Goal: Task Accomplishment & Management: Manage account settings

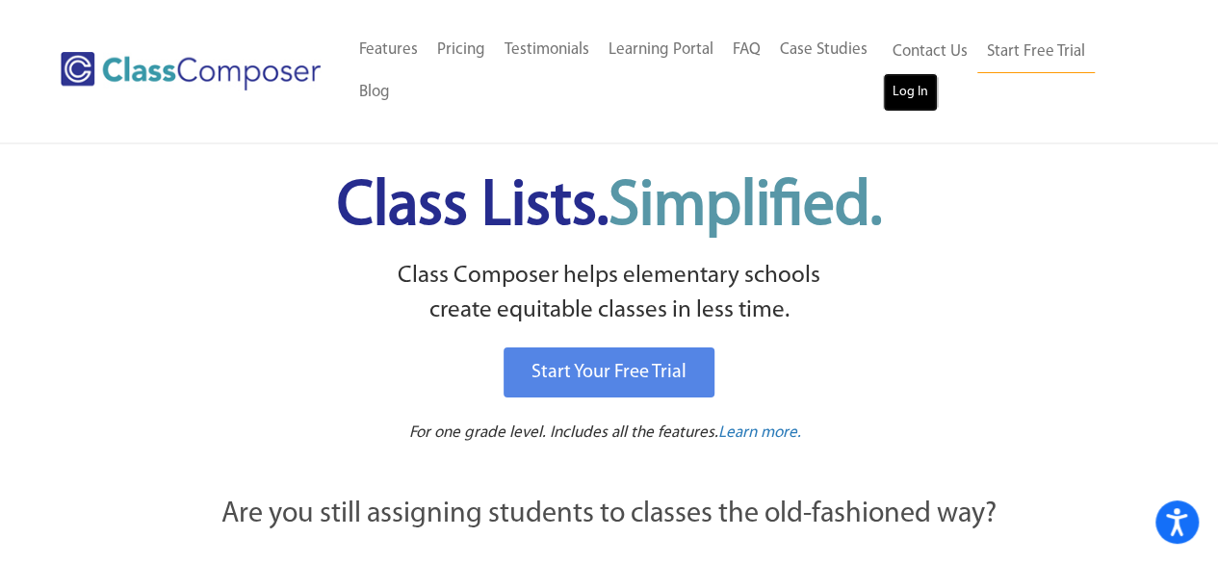
click at [918, 82] on link "Log In" at bounding box center [910, 92] width 55 height 39
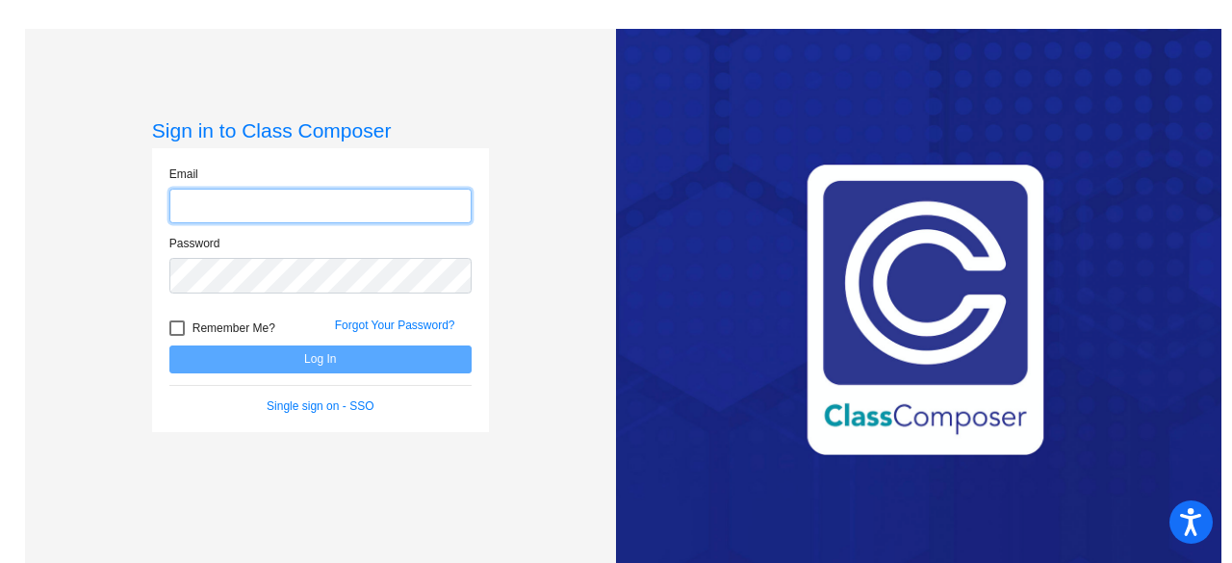
type input "Sashell.shaffer@leusd.k12.ca.us"
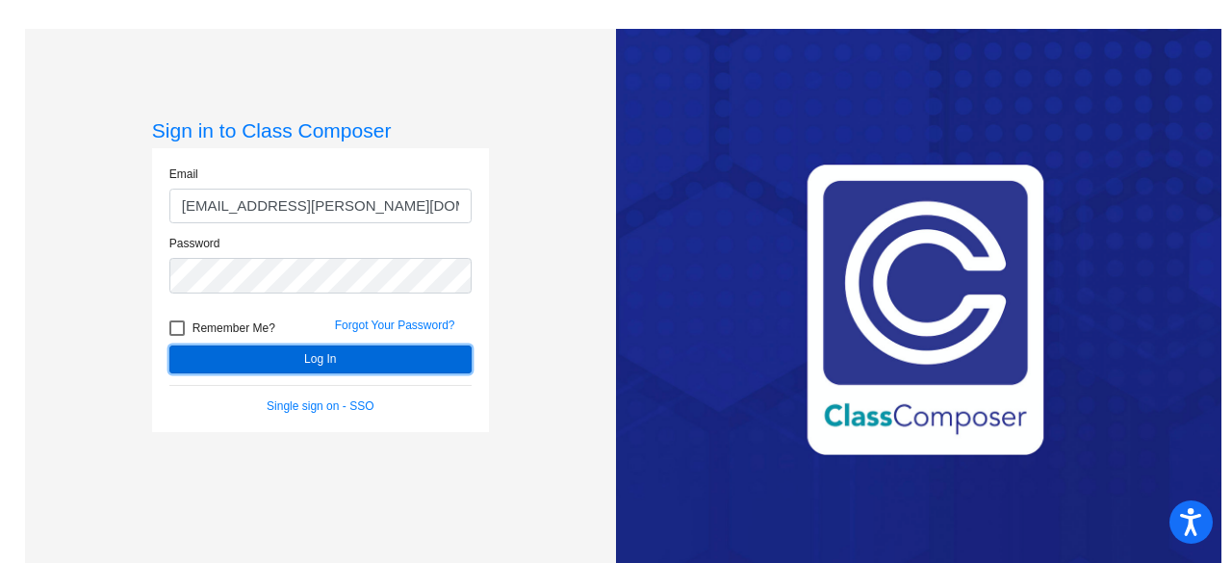
click at [331, 349] on button "Log In" at bounding box center [320, 360] width 302 height 28
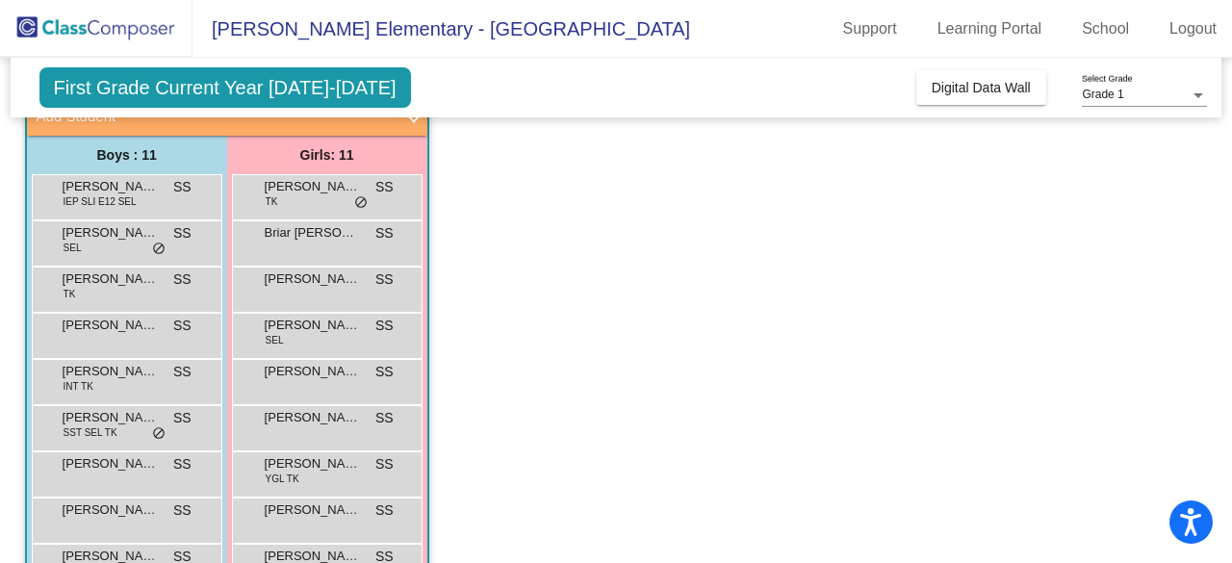
scroll to position [140, 0]
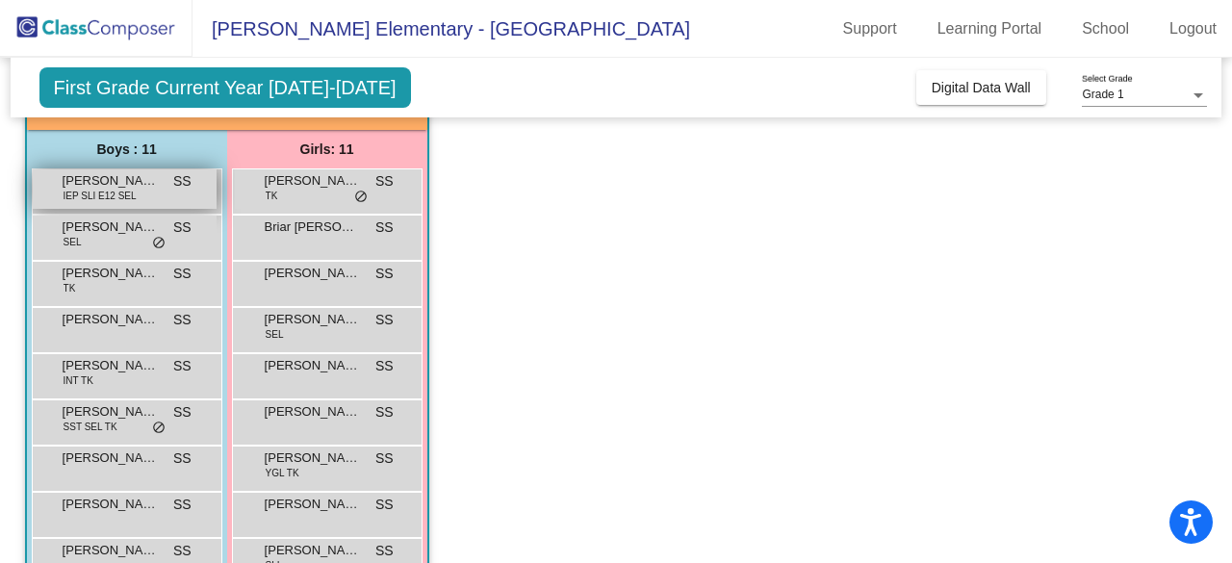
click at [150, 195] on div "Abiel Garcia IEP SLI E12 SEL SS lock do_not_disturb_alt" at bounding box center [125, 188] width 184 height 39
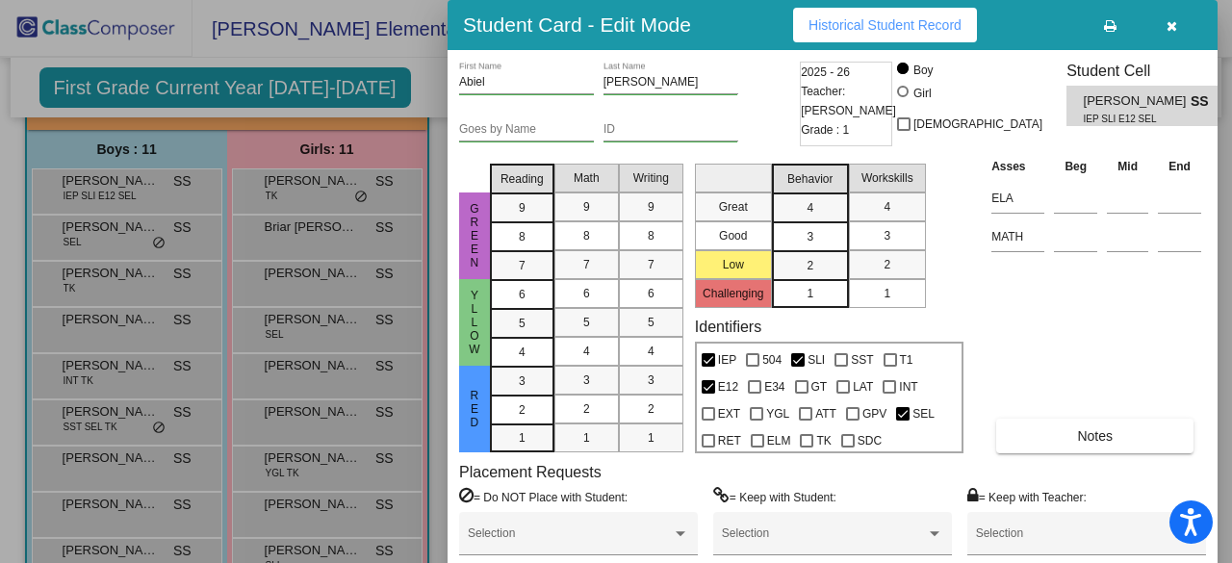
click at [1165, 36] on button "button" at bounding box center [1172, 25] width 62 height 35
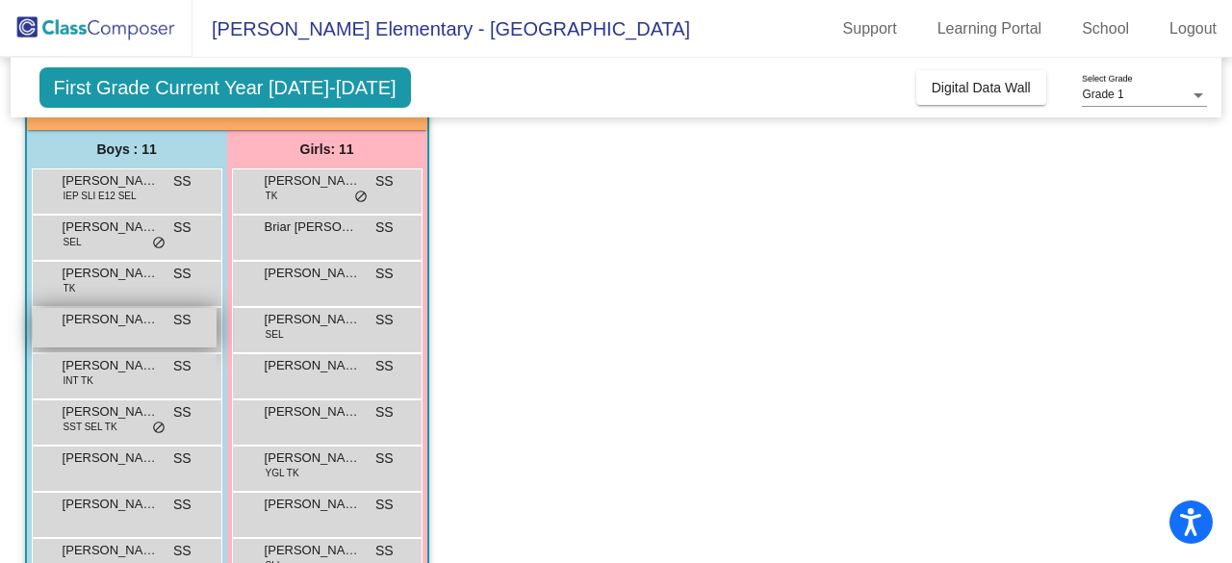
click at [107, 332] on div "Cameron Bleeker SS lock do_not_disturb_alt" at bounding box center [125, 327] width 184 height 39
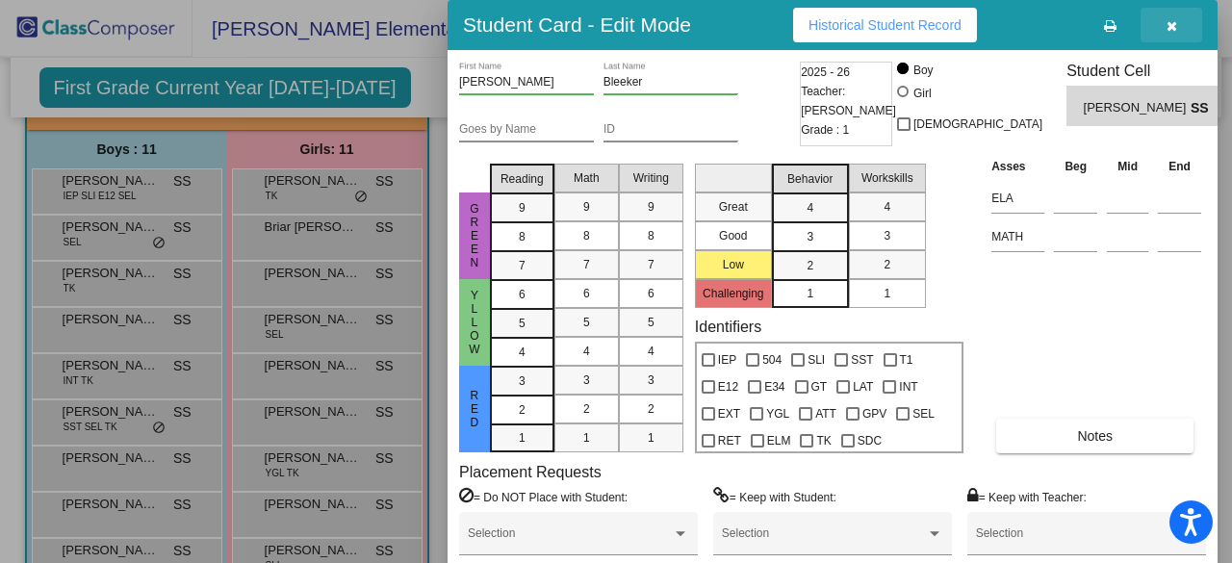
click at [1169, 32] on icon "button" at bounding box center [1172, 25] width 11 height 13
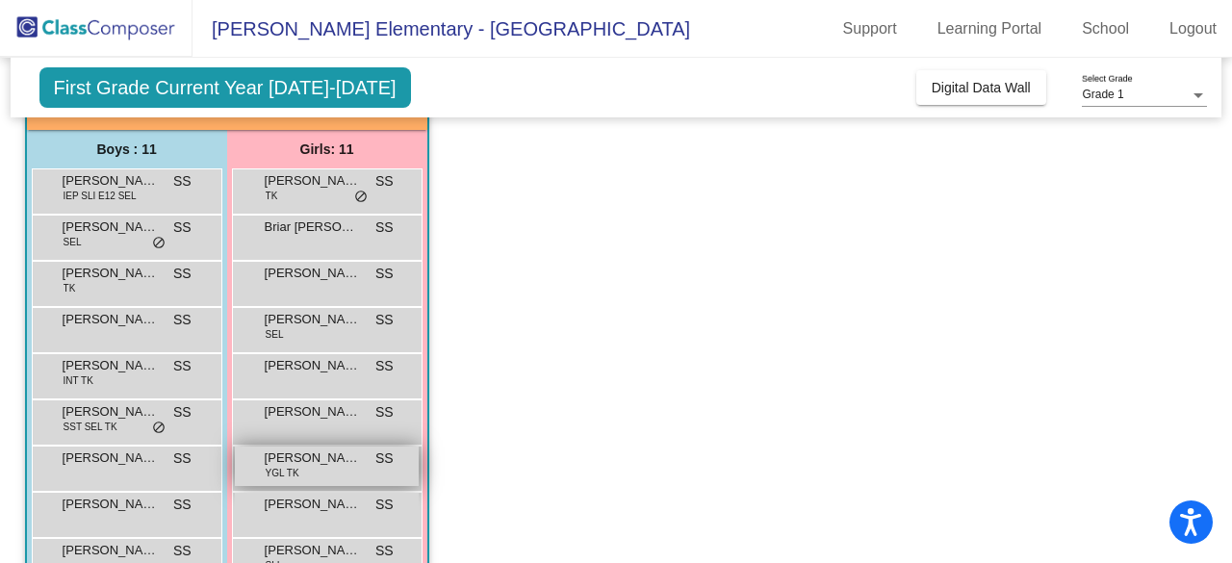
scroll to position [283, 0]
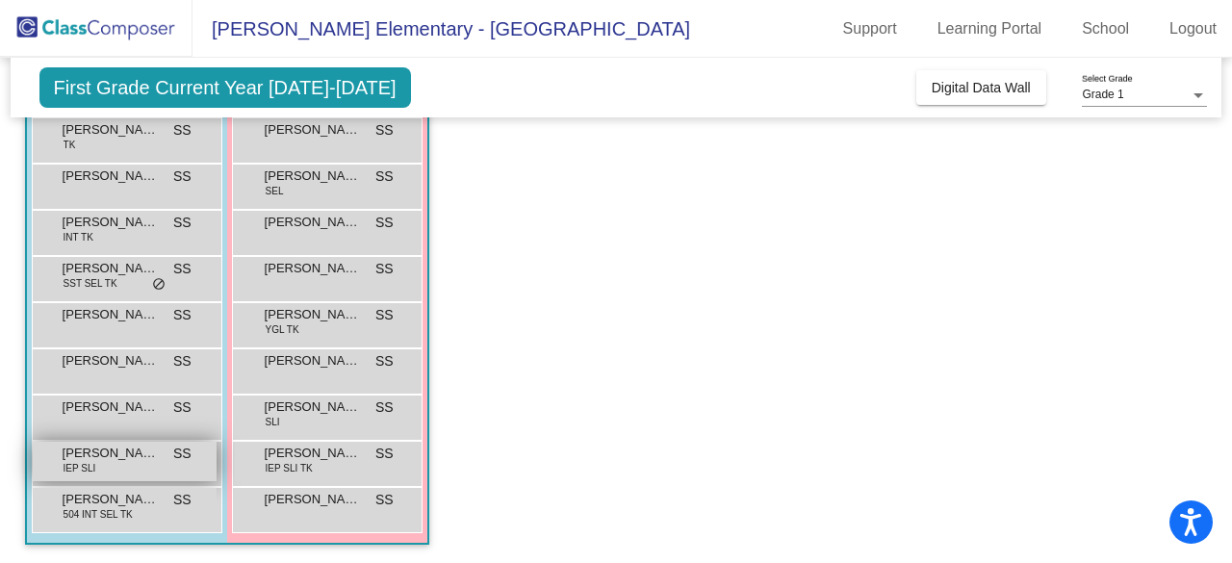
click at [131, 465] on div "Lucas Gould IEP SLI SS lock do_not_disturb_alt" at bounding box center [125, 461] width 184 height 39
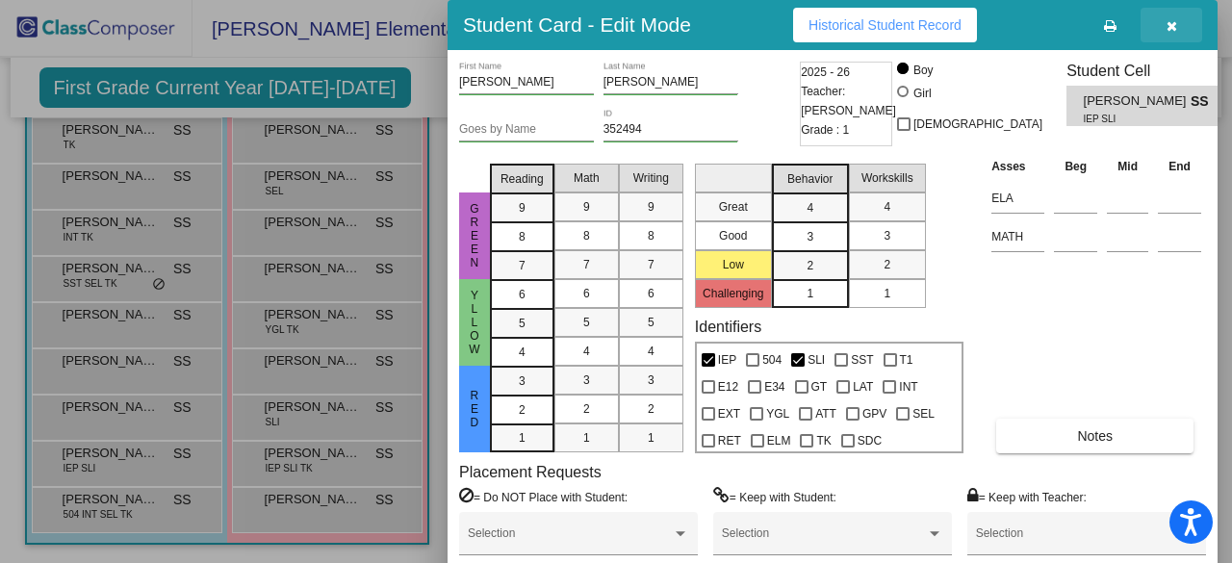
click at [1171, 28] on icon "button" at bounding box center [1172, 25] width 11 height 13
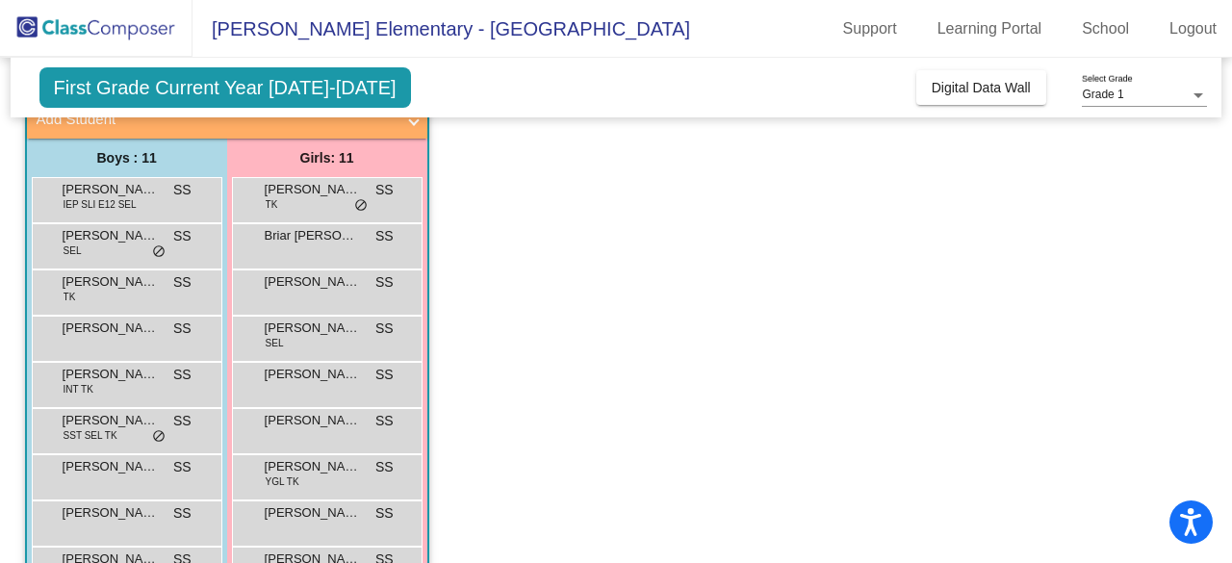
scroll to position [131, 0]
click at [296, 195] on span "Anuhea Garcia" at bounding box center [313, 189] width 96 height 19
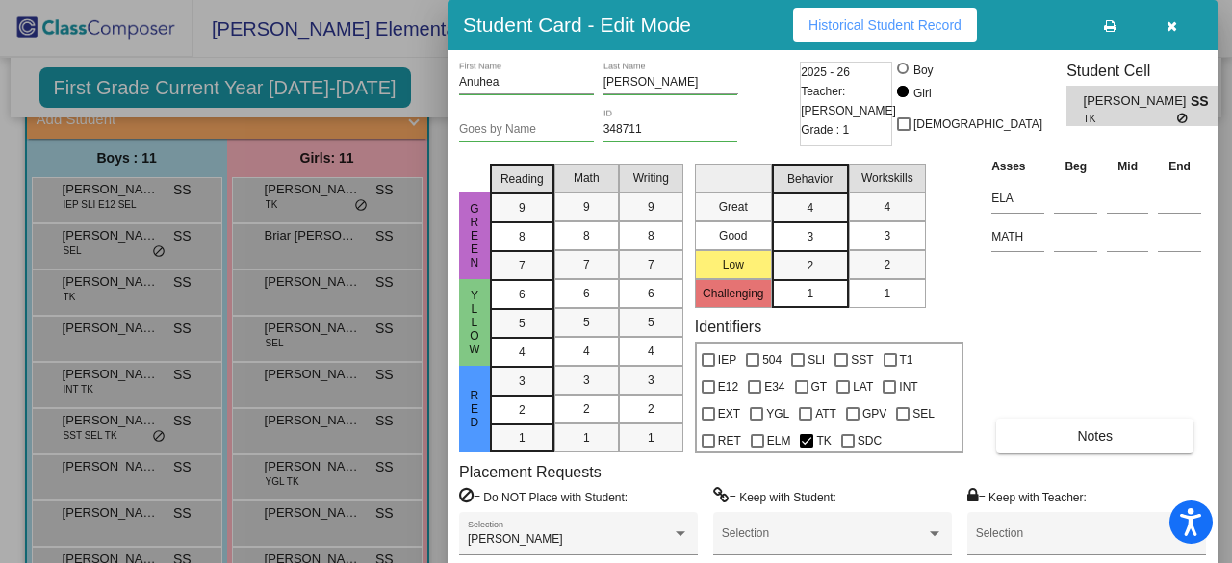
click at [1163, 26] on button "button" at bounding box center [1172, 25] width 62 height 35
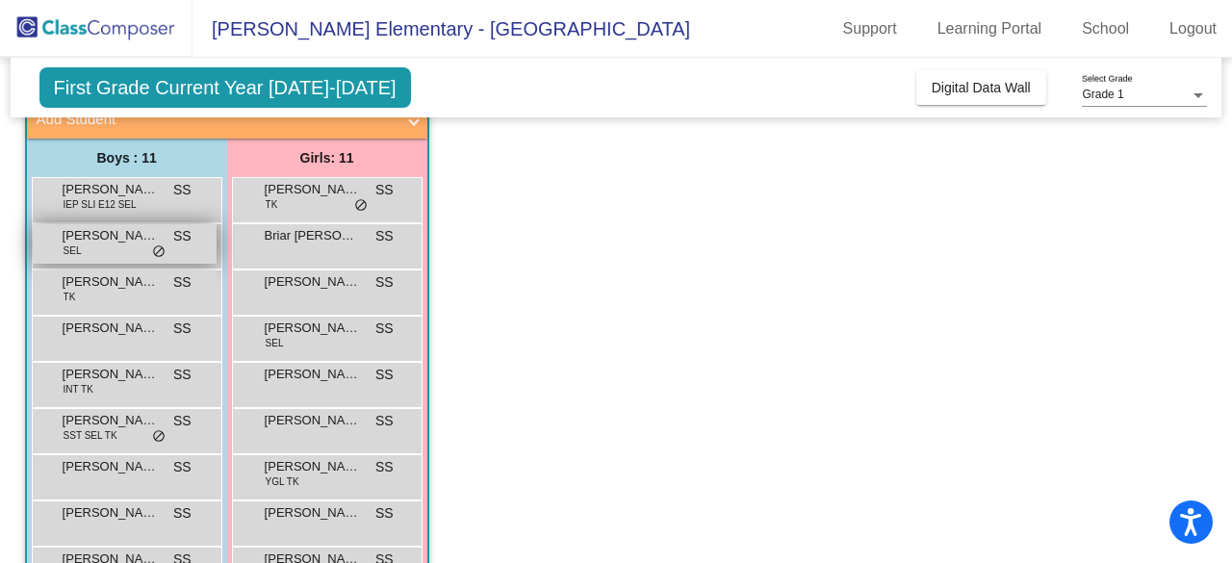
click at [85, 245] on div "Ashton Ortiz SEL SS lock do_not_disturb_alt" at bounding box center [125, 243] width 184 height 39
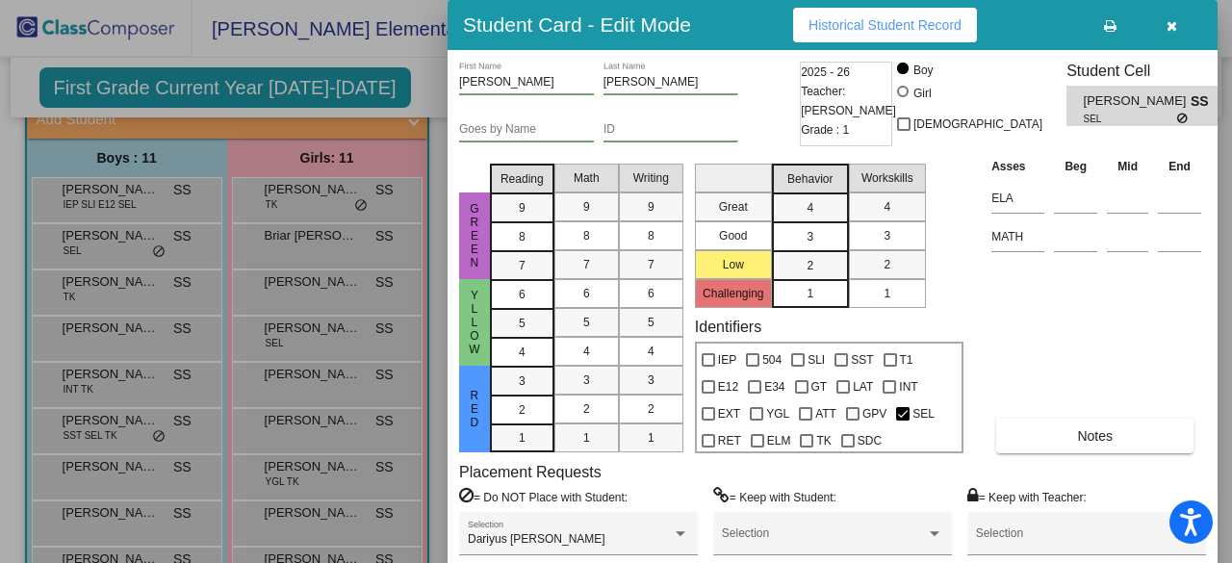
click at [1090, 407] on div "Asses Beg Mid End ELA MATH Notes" at bounding box center [1096, 304] width 219 height 297
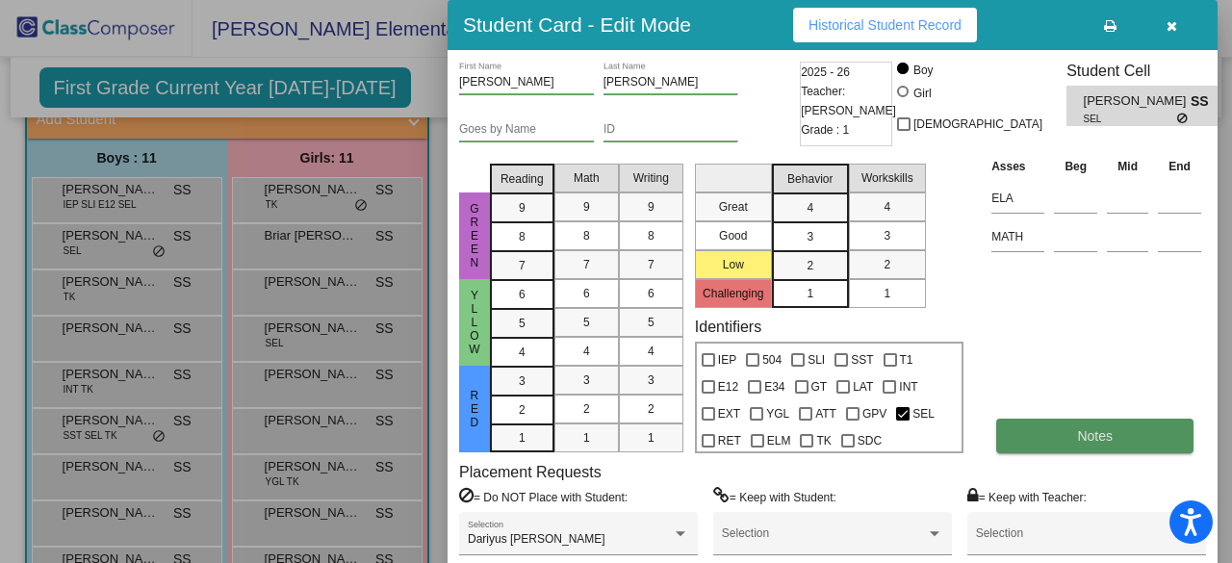
click at [1092, 440] on span "Notes" at bounding box center [1095, 435] width 36 height 15
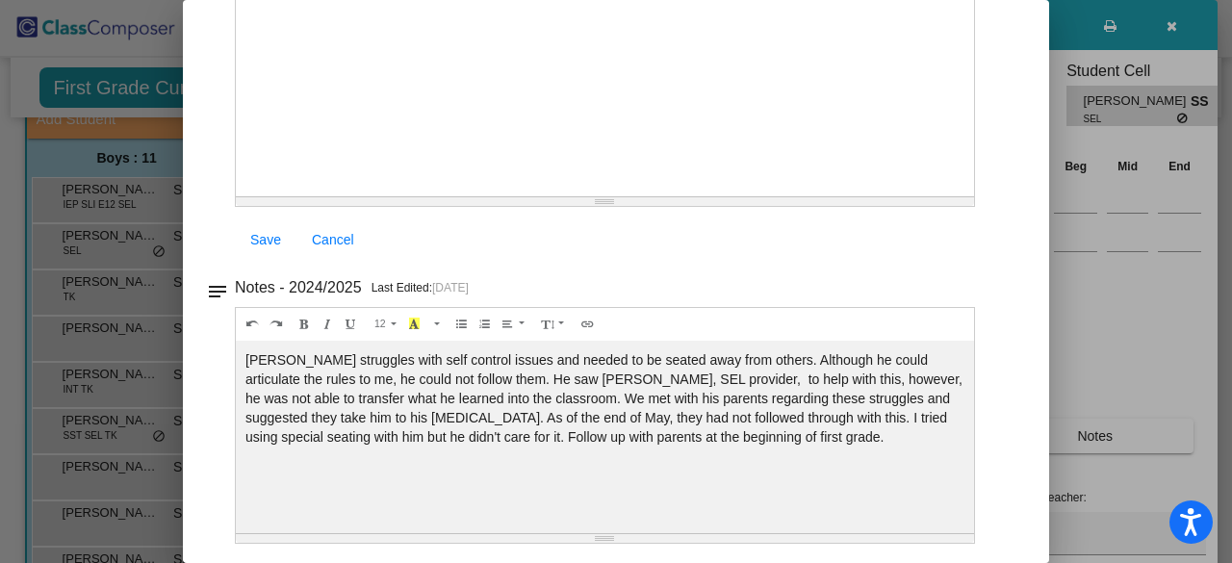
scroll to position [0, 0]
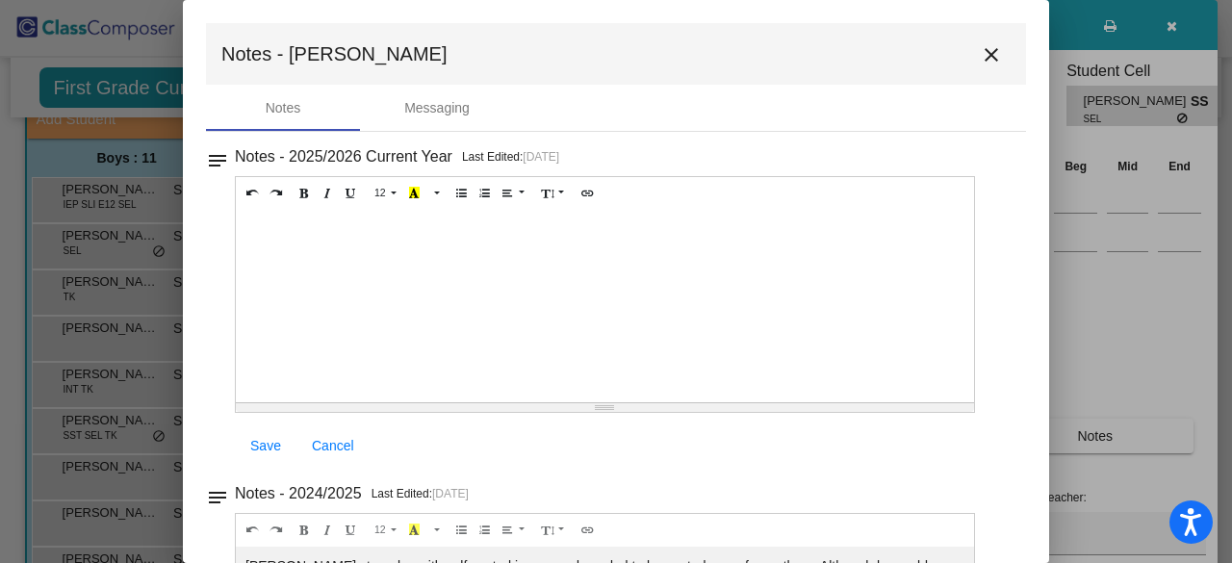
click at [985, 59] on mat-icon "close" at bounding box center [991, 54] width 23 height 23
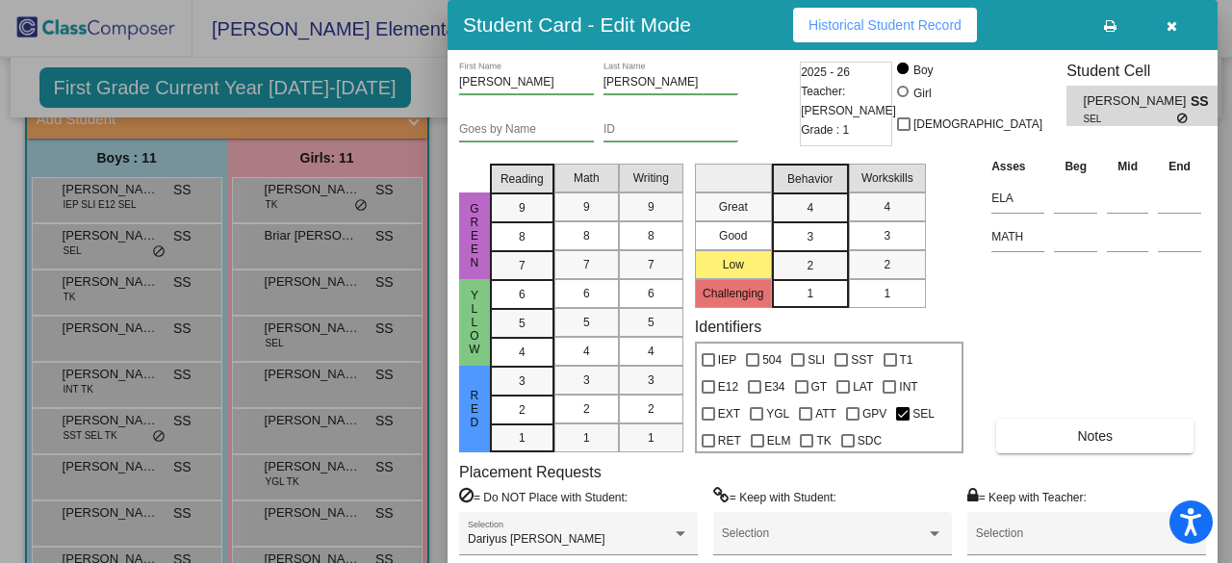
click at [1176, 26] on button "button" at bounding box center [1172, 25] width 62 height 35
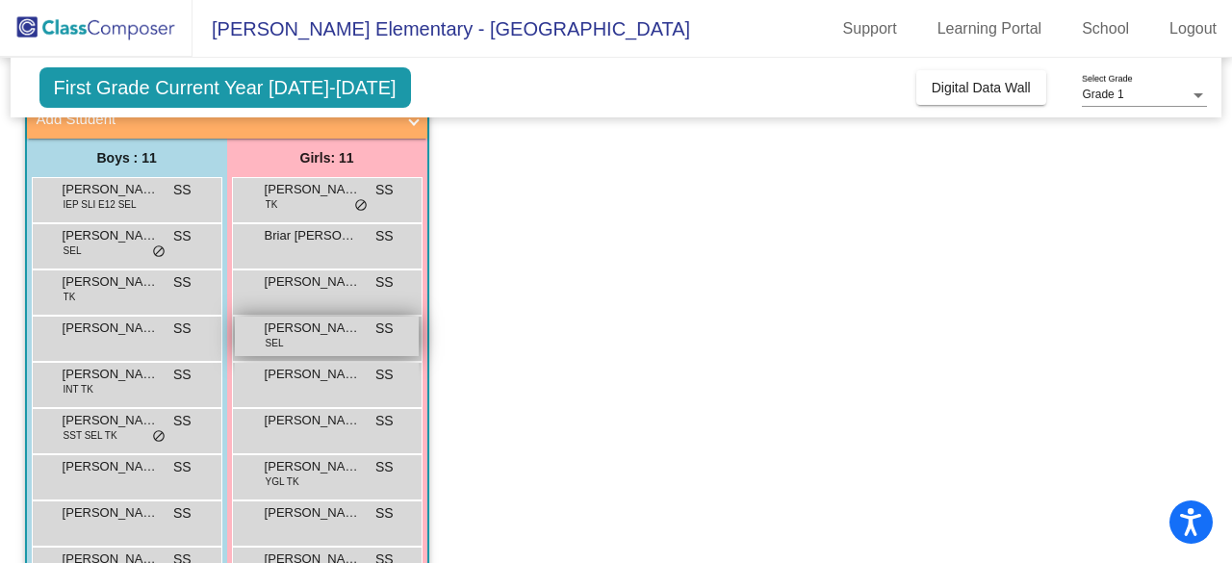
click at [283, 326] on span "Isabella Bowers" at bounding box center [313, 328] width 96 height 19
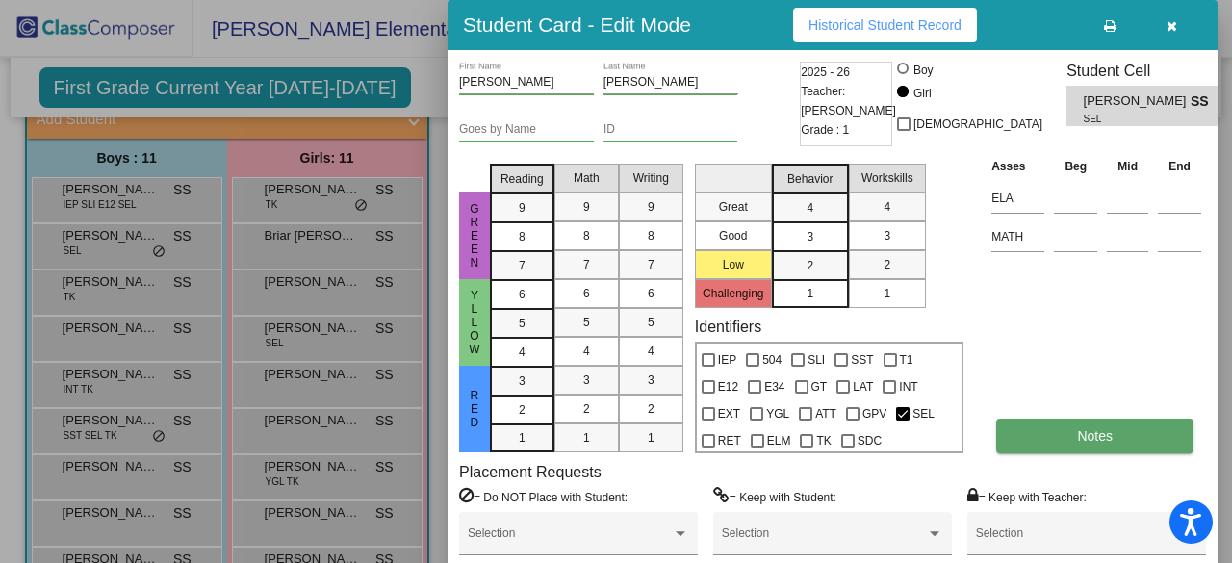
click at [1070, 439] on button "Notes" at bounding box center [1094, 436] width 197 height 35
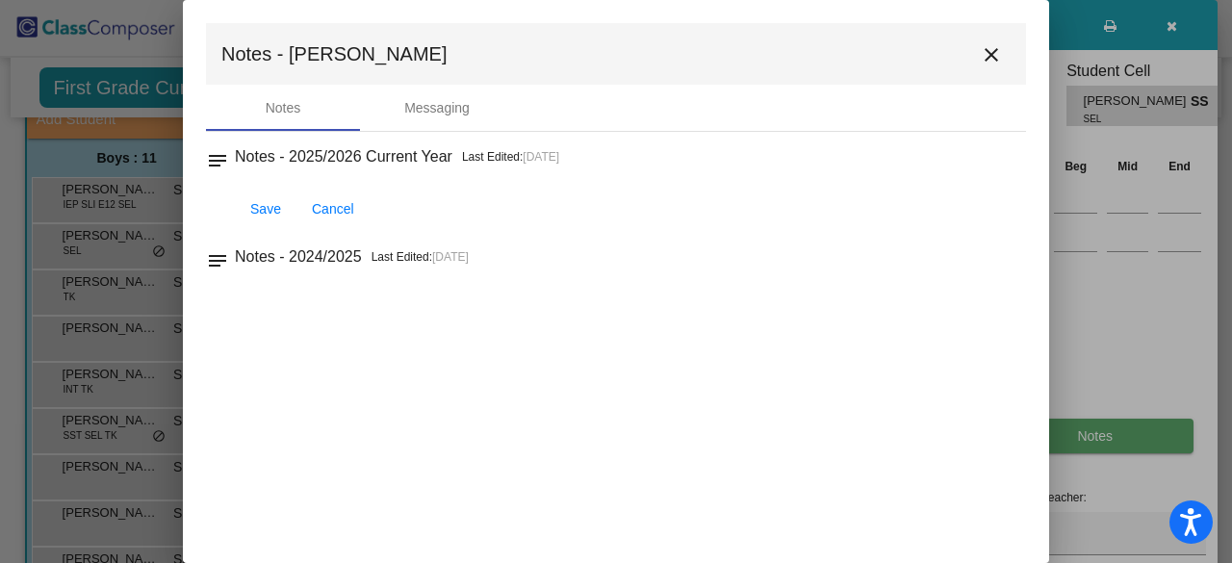
click at [1070, 439] on div at bounding box center [616, 281] width 1232 height 563
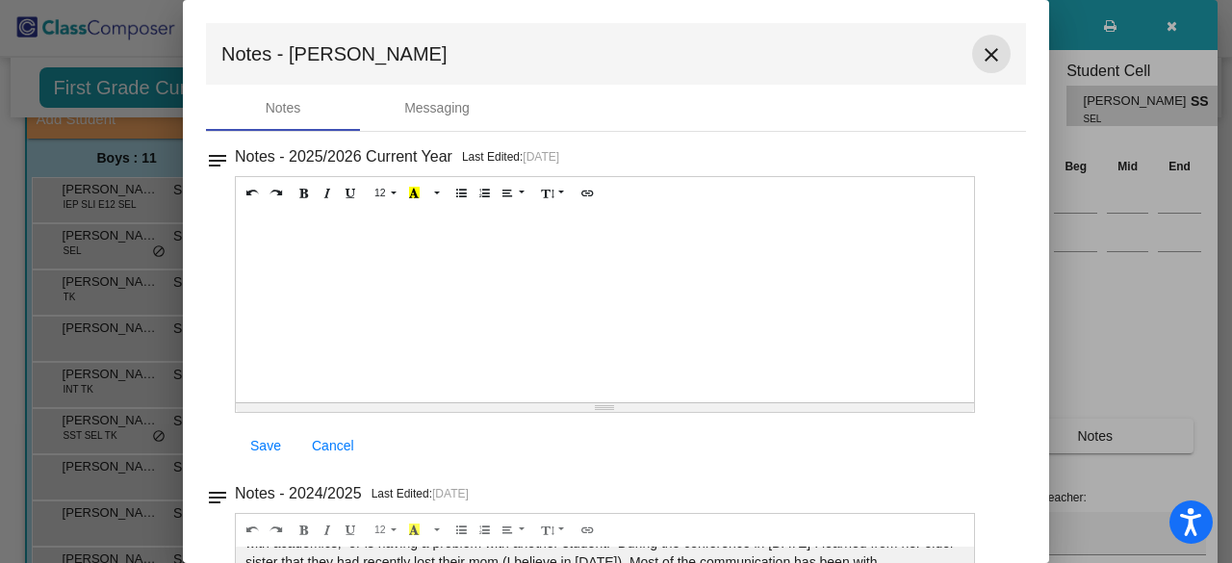
click at [980, 62] on mat-icon "close" at bounding box center [991, 54] width 23 height 23
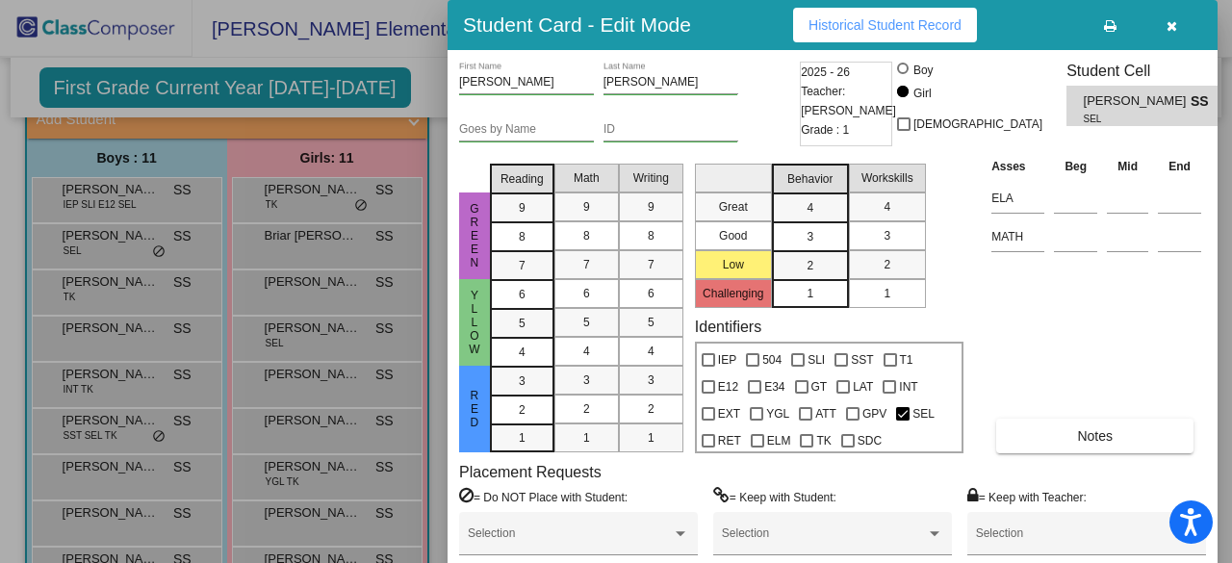
click at [129, 240] on div at bounding box center [616, 281] width 1232 height 563
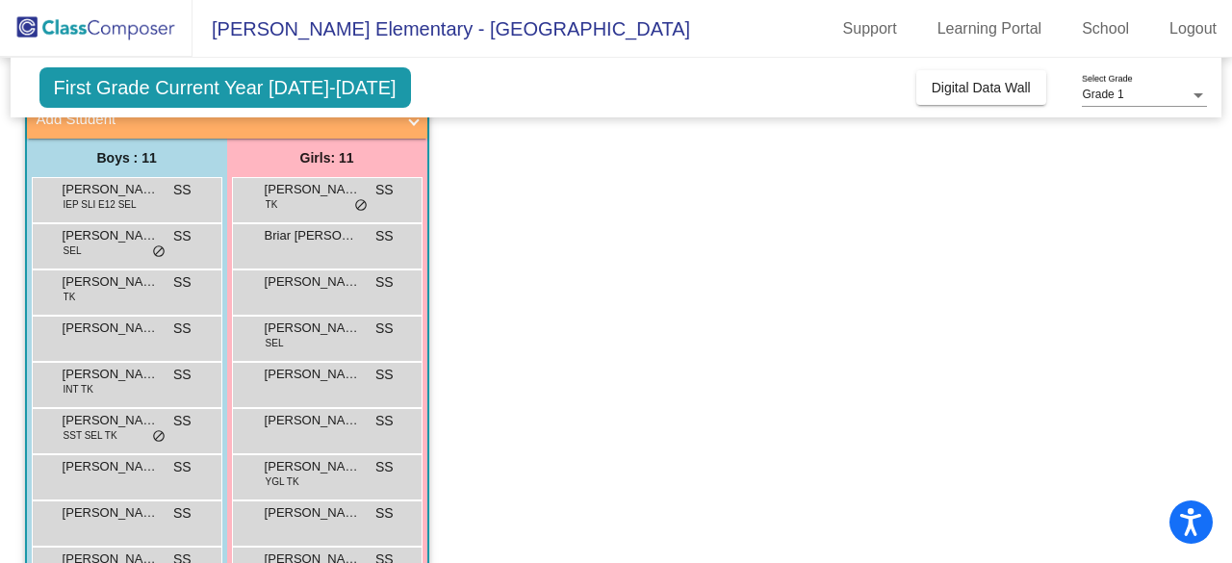
click at [129, 240] on span "Ashton Ortiz" at bounding box center [111, 235] width 96 height 19
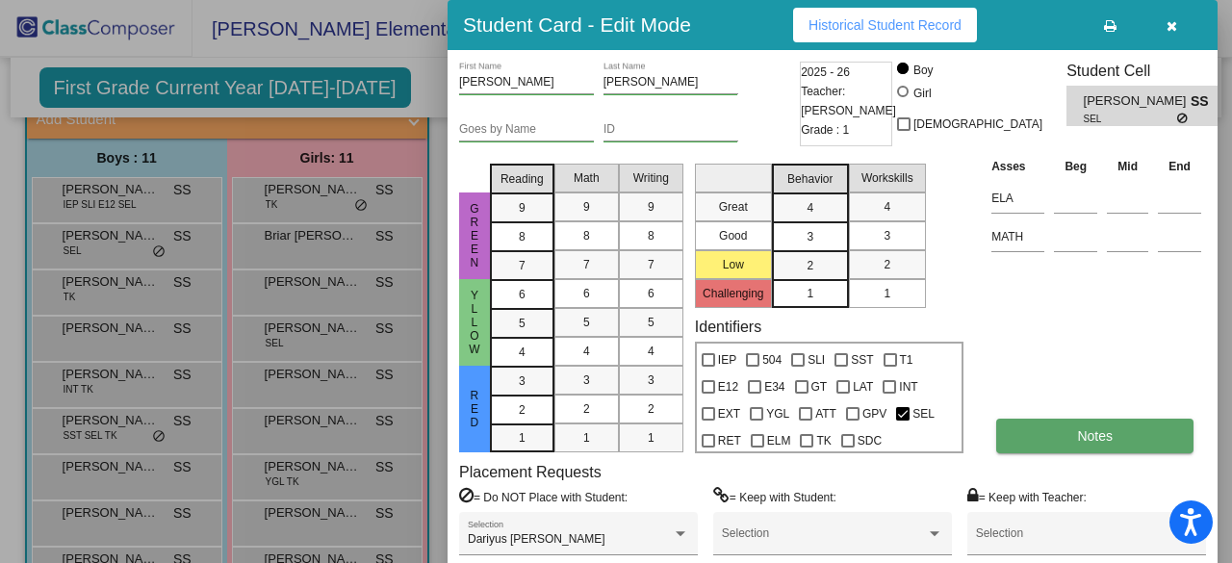
click at [1110, 450] on button "Notes" at bounding box center [1094, 436] width 197 height 35
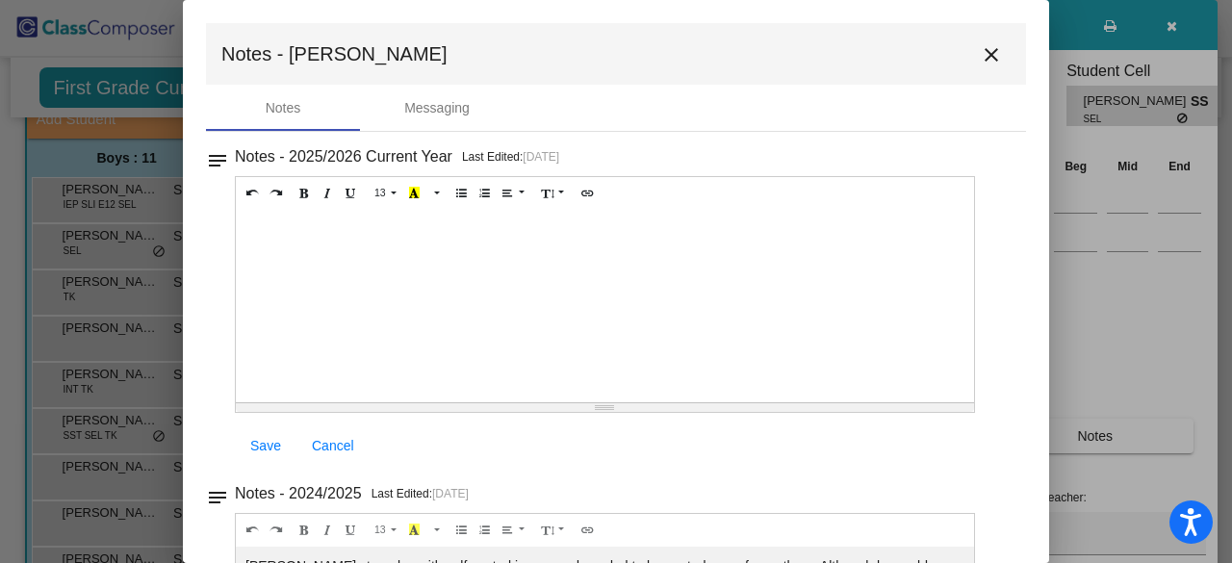
click at [447, 253] on div at bounding box center [605, 306] width 738 height 193
click at [245, 232] on div "Daily communication with parents. t1 initiated for behavior." at bounding box center [605, 306] width 738 height 193
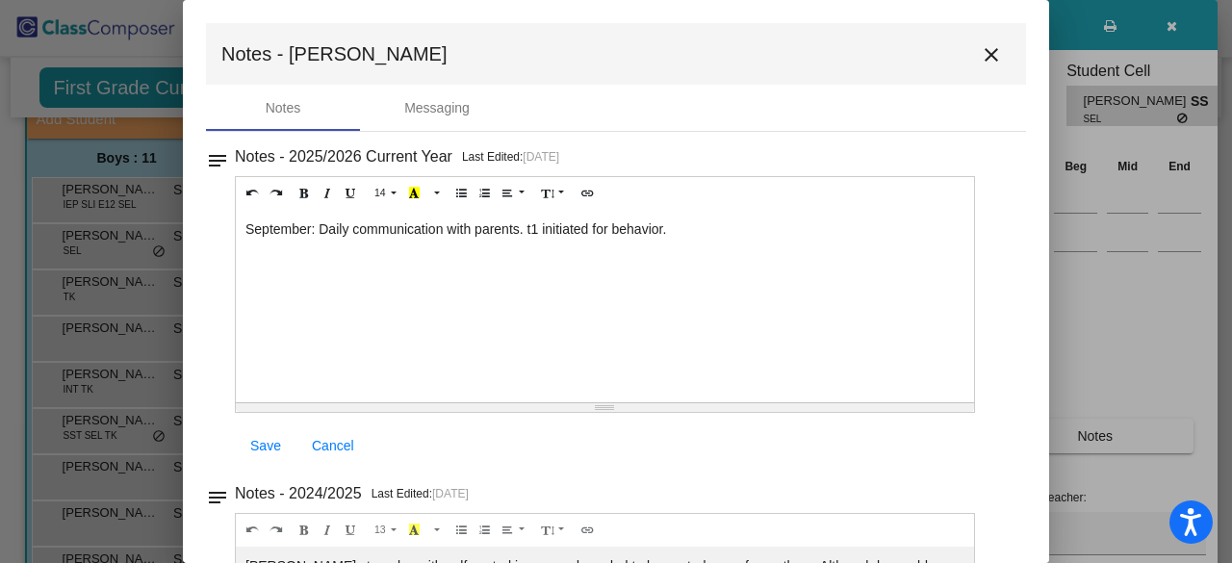
click at [530, 231] on div "September: Daily communication with parents. t1 initiated for behavior." at bounding box center [605, 306] width 738 height 193
click at [706, 238] on div "September: Daily communication with parents. T1 initiated for behavior." at bounding box center [605, 306] width 738 height 193
drag, startPoint x: 327, startPoint y: 251, endPoint x: 312, endPoint y: 255, distance: 15.9
click at [312, 255] on div "September: Daily communication with parents. T1 initiated for behavior. Going t…" at bounding box center [605, 306] width 738 height 193
click at [265, 447] on span "Save" at bounding box center [265, 445] width 31 height 15
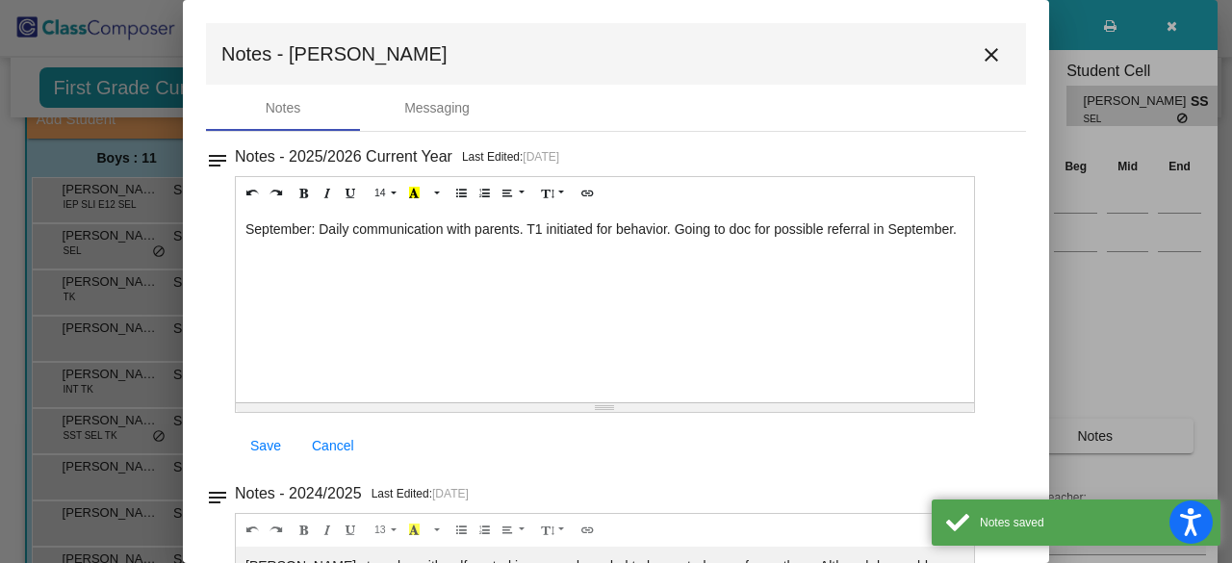
click at [392, 265] on div "September: Daily communication with parents. T1 initiated for behavior. Going t…" at bounding box center [605, 306] width 738 height 193
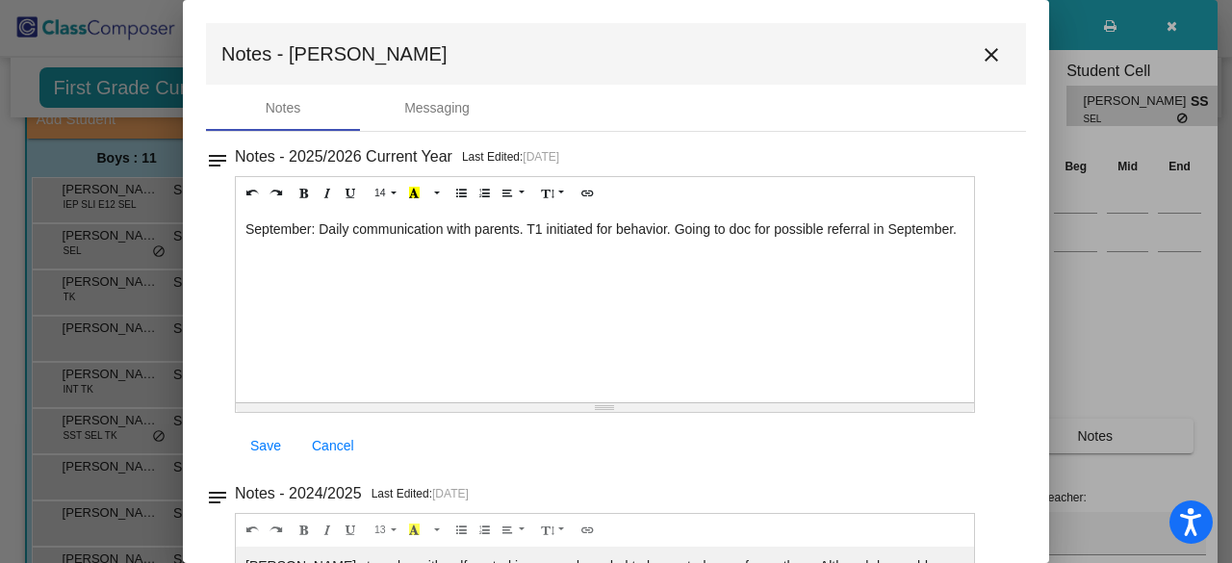
click at [675, 226] on div "September: Daily communication with parents. T1 initiated for behavior. Going t…" at bounding box center [605, 306] width 738 height 193
click at [312, 244] on div "September: Daily communication with parents. T1 initiated for behavior (yelling…" at bounding box center [605, 306] width 738 height 193
click at [586, 263] on div "September: Daily communication with parents. T1 initiated for behavior (yelling…" at bounding box center [605, 306] width 738 height 193
click at [272, 439] on span "Save" at bounding box center [265, 445] width 31 height 15
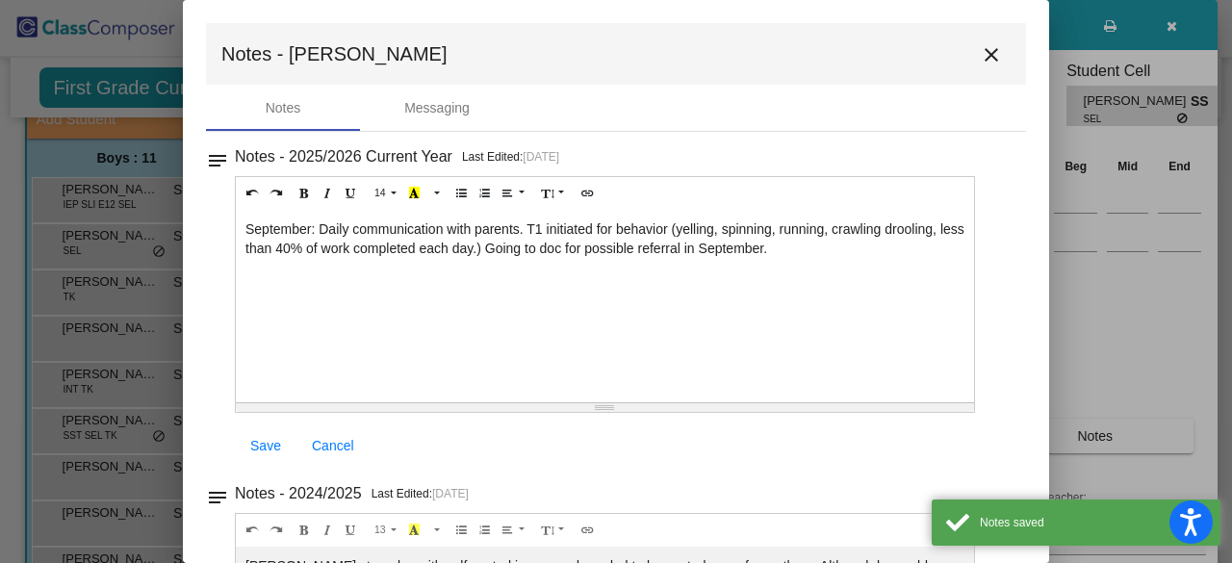
click at [988, 59] on mat-icon "close" at bounding box center [991, 54] width 23 height 23
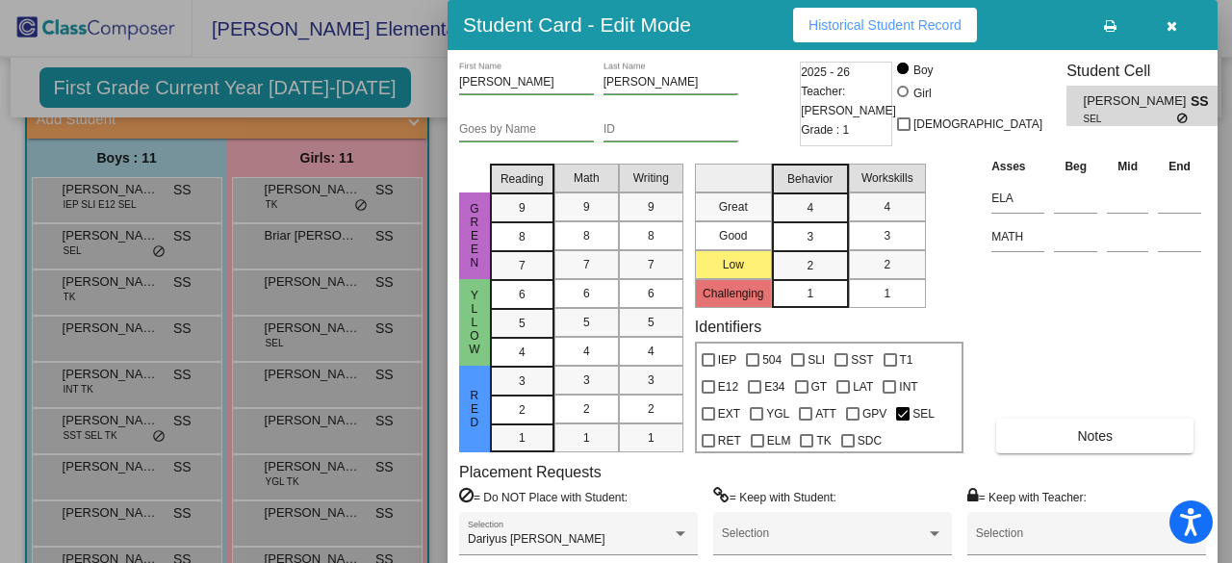
click at [420, 71] on div at bounding box center [616, 281] width 1232 height 563
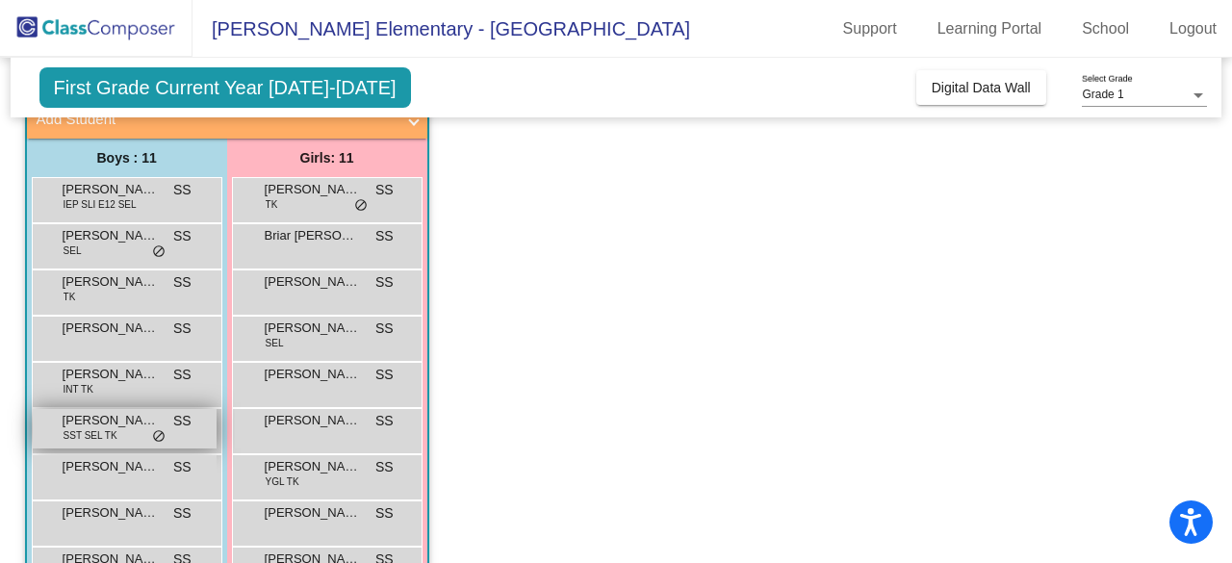
click at [113, 434] on span "SST SEL TK" at bounding box center [91, 435] width 54 height 14
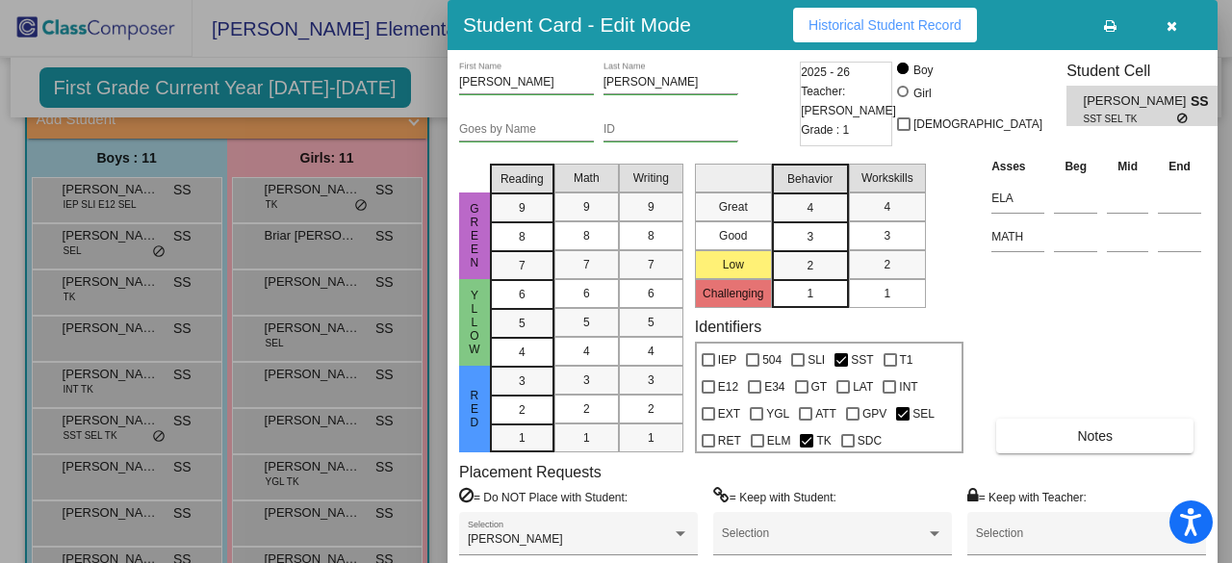
click at [1172, 24] on icon "button" at bounding box center [1172, 25] width 11 height 13
